Goal: Find specific page/section: Find specific page/section

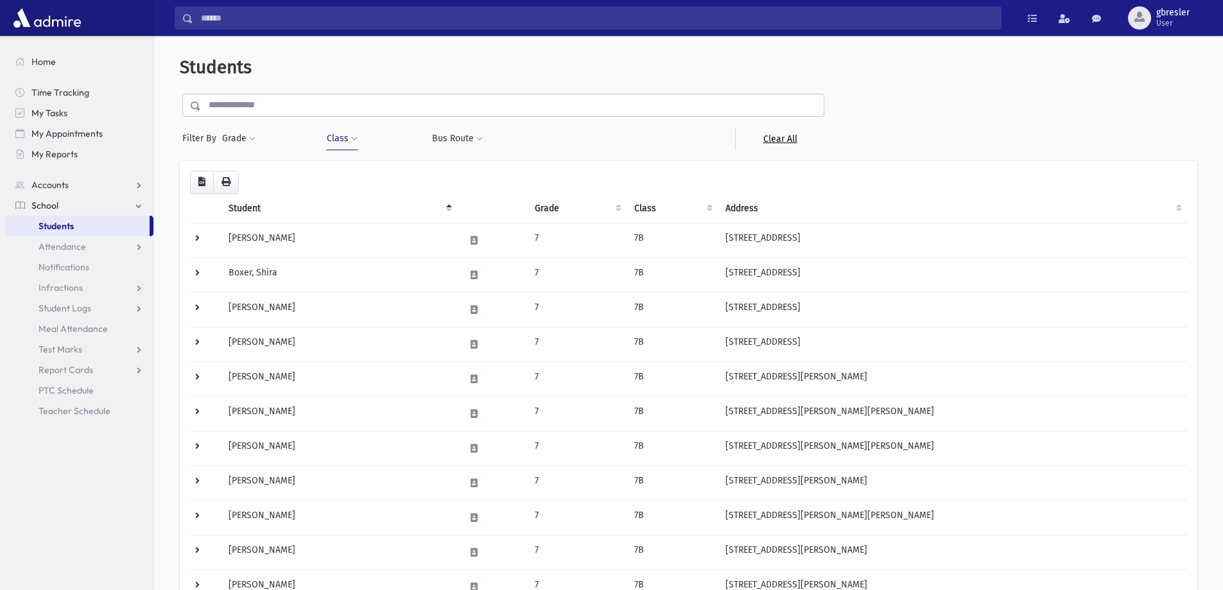
click at [786, 140] on link "Clear All" at bounding box center [779, 138] width 89 height 23
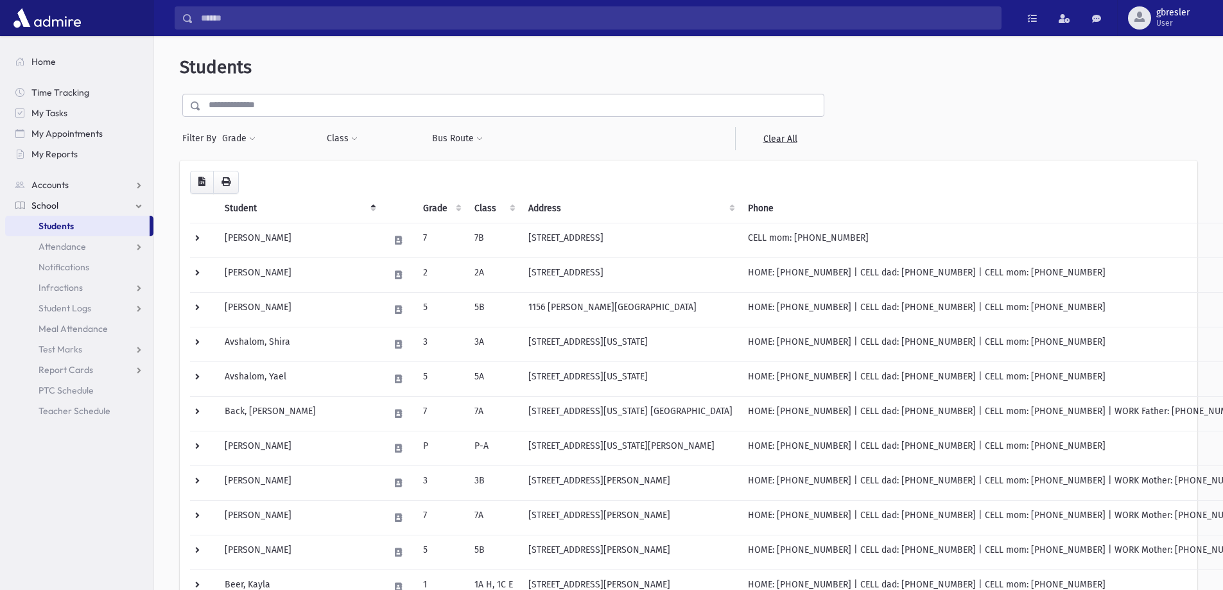
drag, startPoint x: 0, startPoint y: 0, endPoint x: 227, endPoint y: 105, distance: 249.7
click at [227, 105] on input "text" at bounding box center [512, 105] width 623 height 23
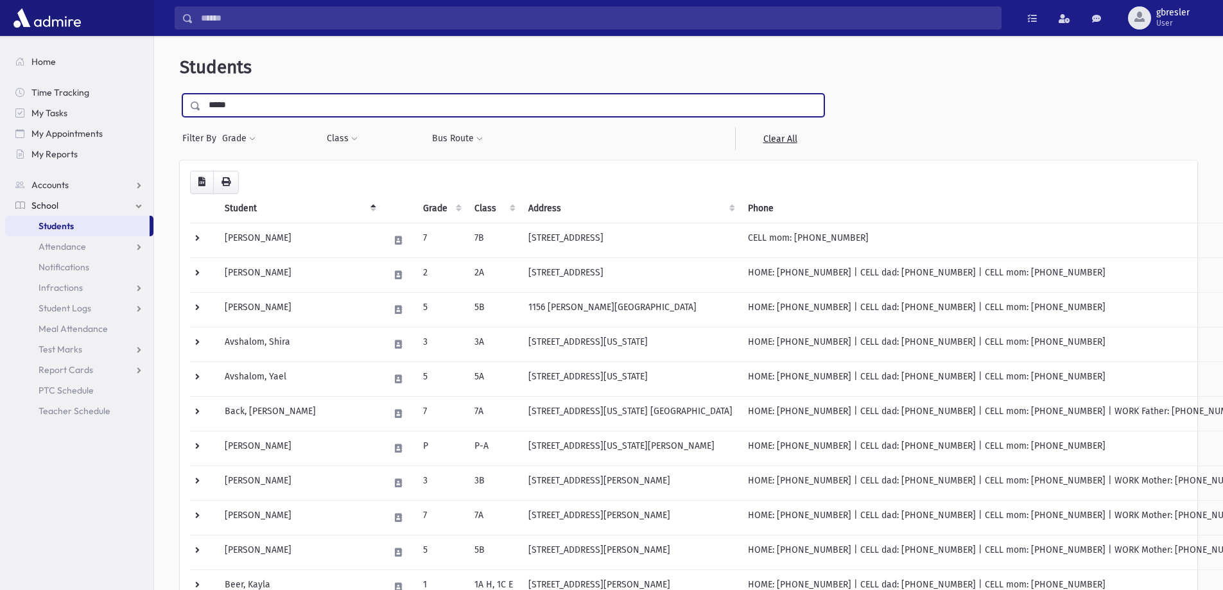
type input "*****"
click at [180, 94] on input "submit" at bounding box center [198, 102] width 36 height 17
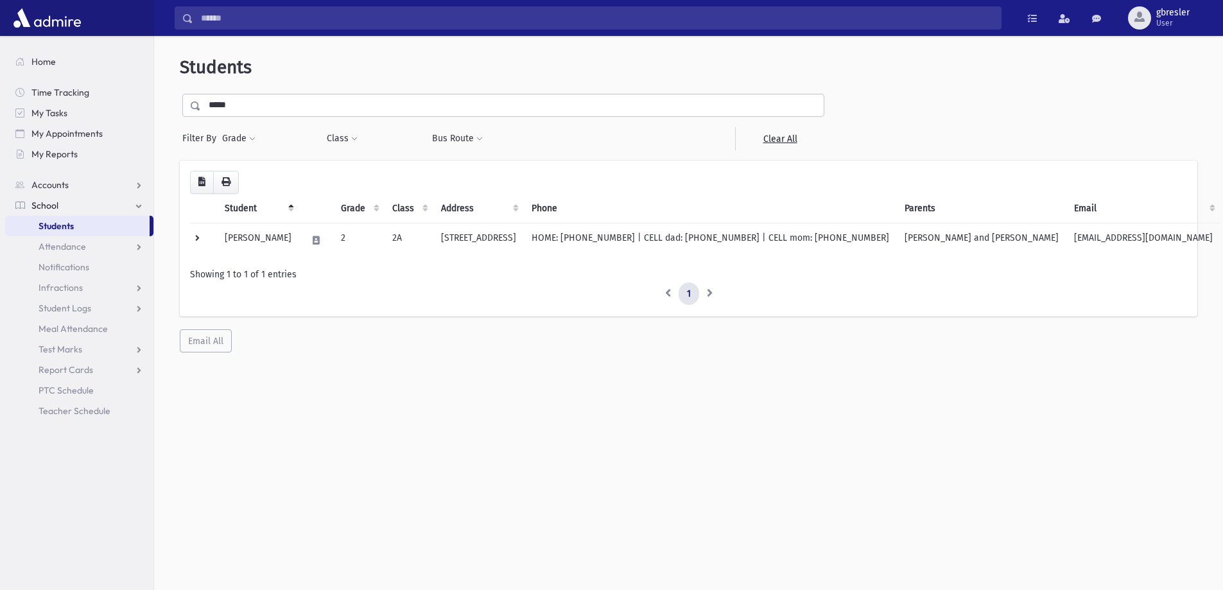
click at [67, 228] on span "Students" at bounding box center [56, 226] width 35 height 12
